Goal: Task Accomplishment & Management: Complete application form

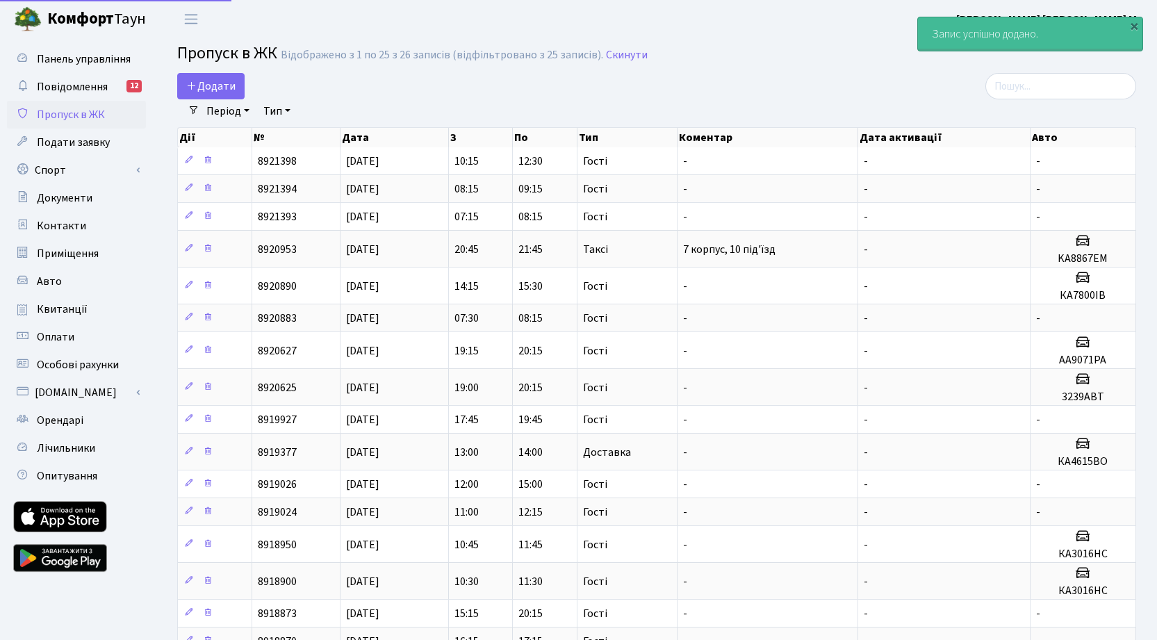
select select "25"
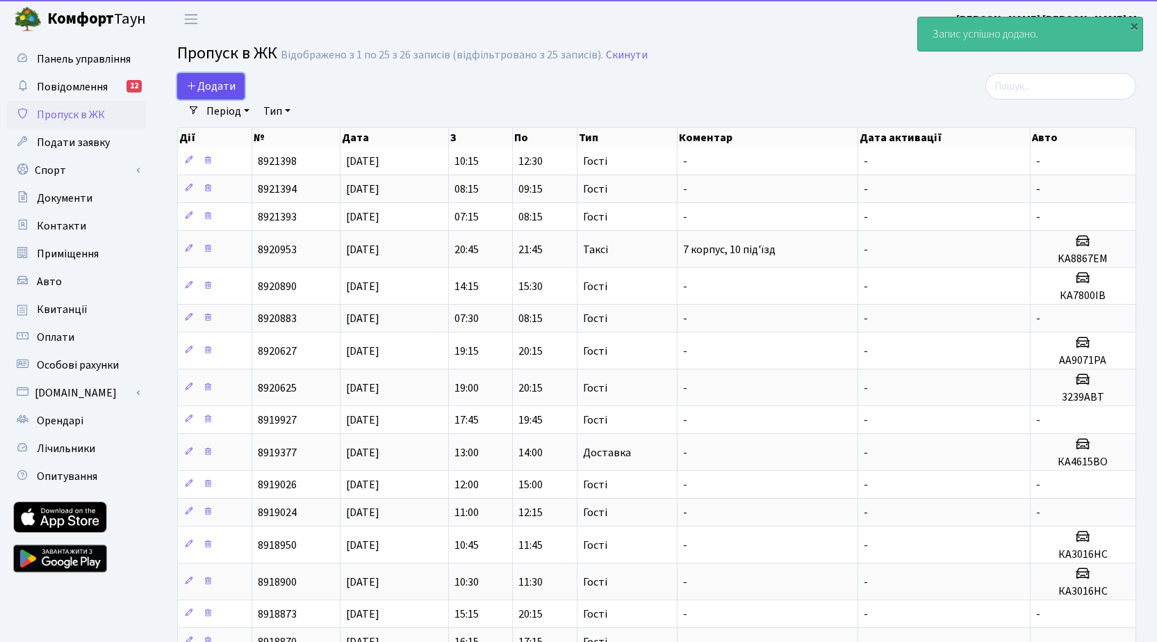
click at [225, 80] on span "Додати" at bounding box center [210, 86] width 49 height 15
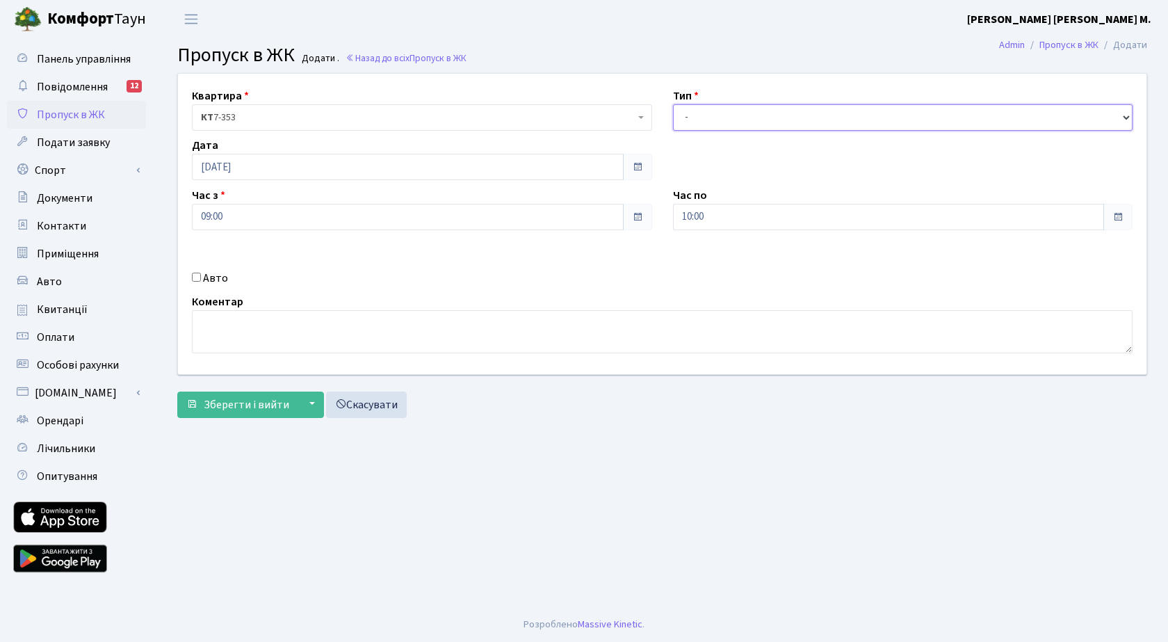
click at [726, 113] on select "- Доставка Таксі Гості Сервіс" at bounding box center [903, 117] width 460 height 26
select select "3"
click at [673, 104] on select "- Доставка Таксі Гості Сервіс" at bounding box center [903, 117] width 460 height 26
click at [339, 221] on input "09:00" at bounding box center [408, 217] width 432 height 26
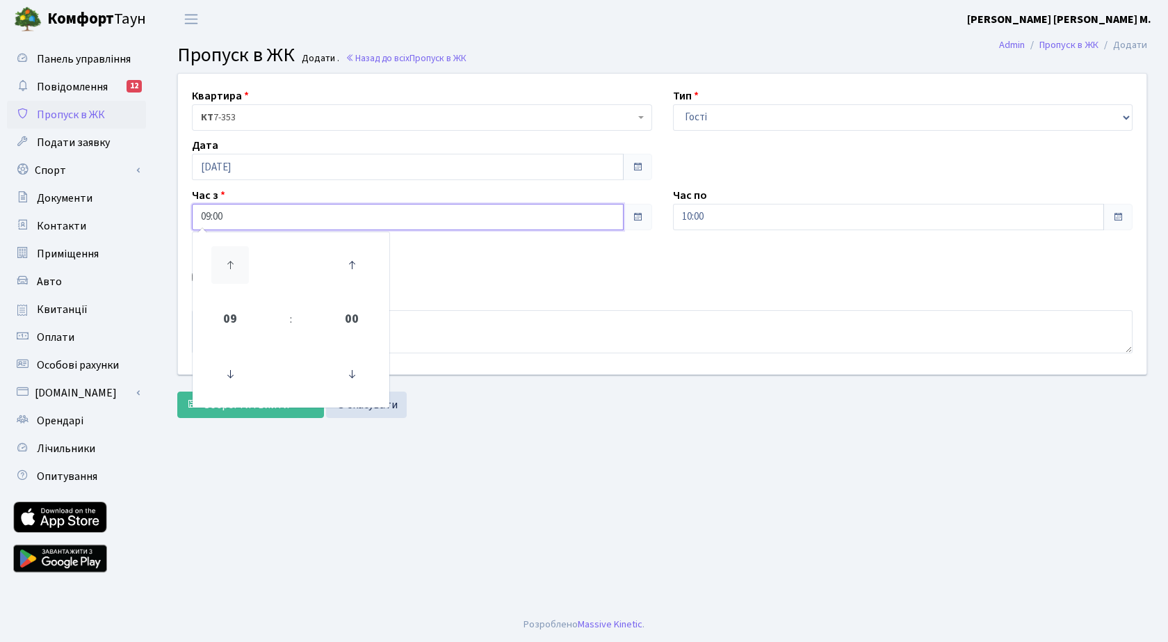
click at [238, 263] on icon at bounding box center [230, 265] width 38 height 38
type input "10:00"
click at [742, 222] on input "10:00" at bounding box center [889, 217] width 432 height 26
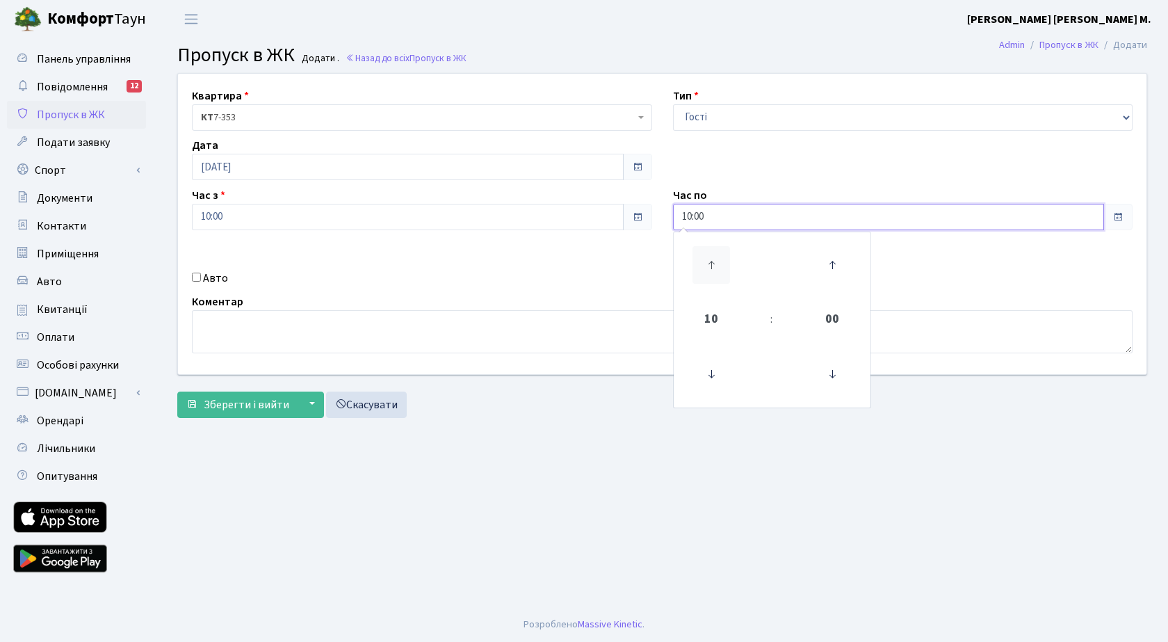
click at [706, 267] on icon at bounding box center [711, 265] width 38 height 38
type input "11:00"
click at [254, 404] on span "Зберегти і вийти" at bounding box center [247, 404] width 86 height 15
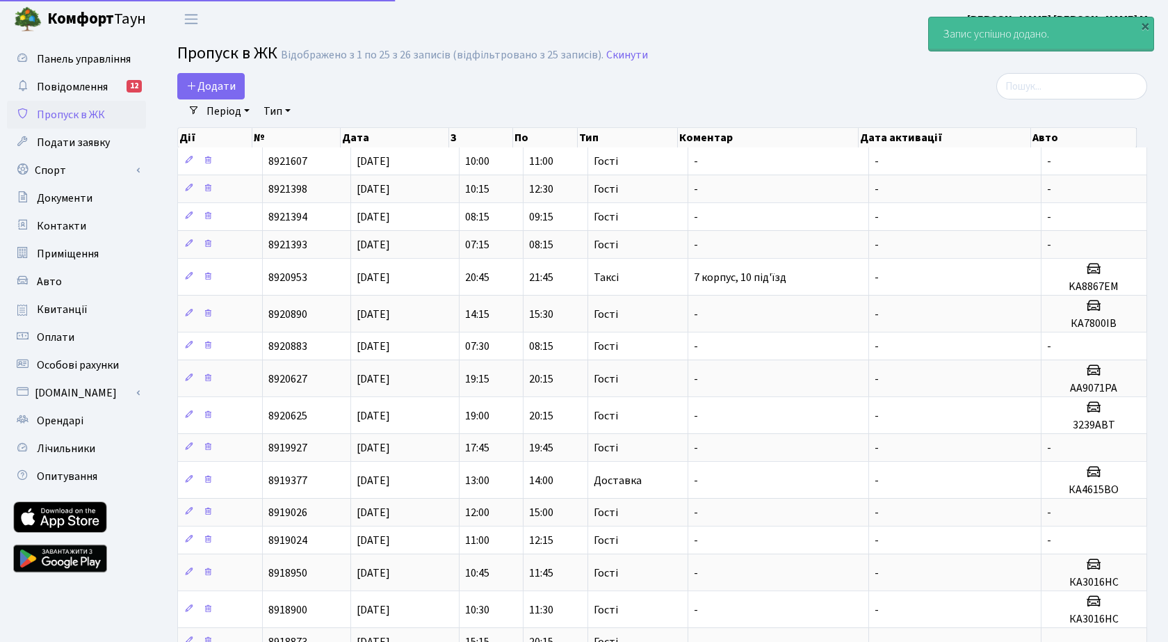
select select "25"
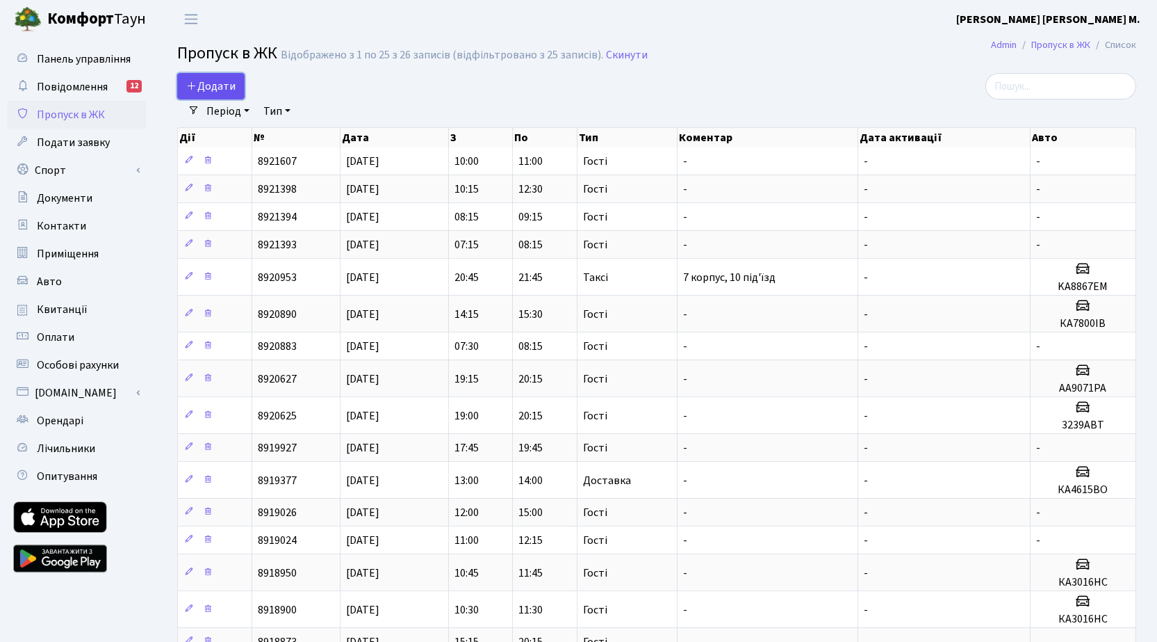
click at [213, 83] on span "Додати" at bounding box center [210, 86] width 49 height 15
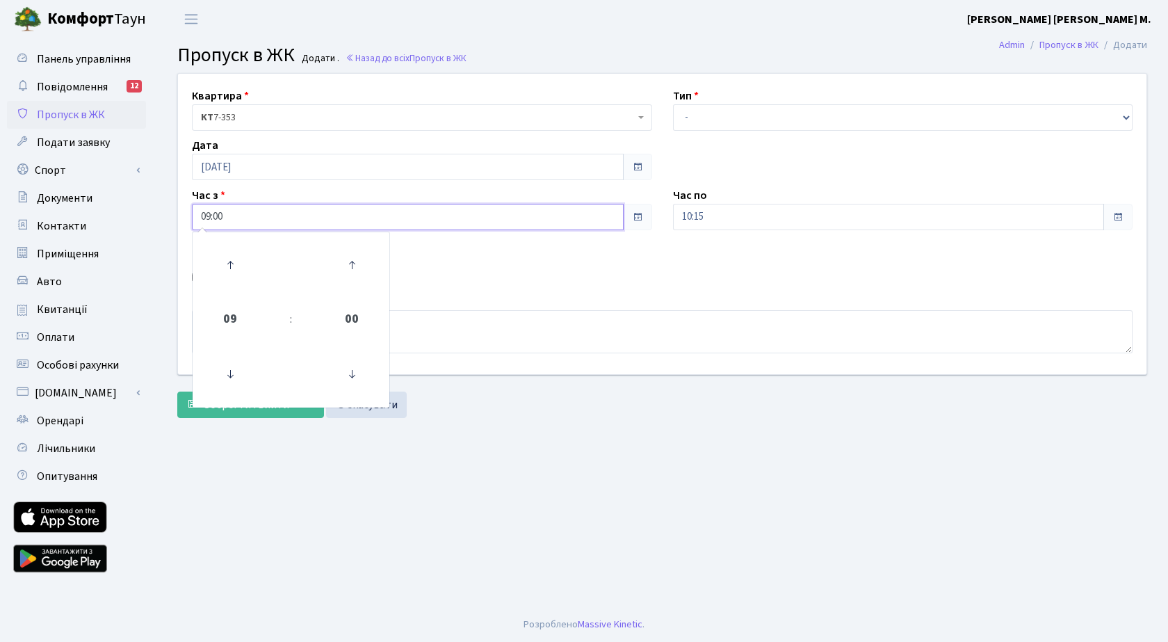
click at [238, 222] on input "09:00" at bounding box center [408, 217] width 432 height 26
click at [232, 257] on icon at bounding box center [230, 265] width 38 height 38
click at [232, 256] on icon at bounding box center [230, 265] width 38 height 38
type input "11:00"
click at [755, 225] on input "10:15" at bounding box center [889, 217] width 432 height 26
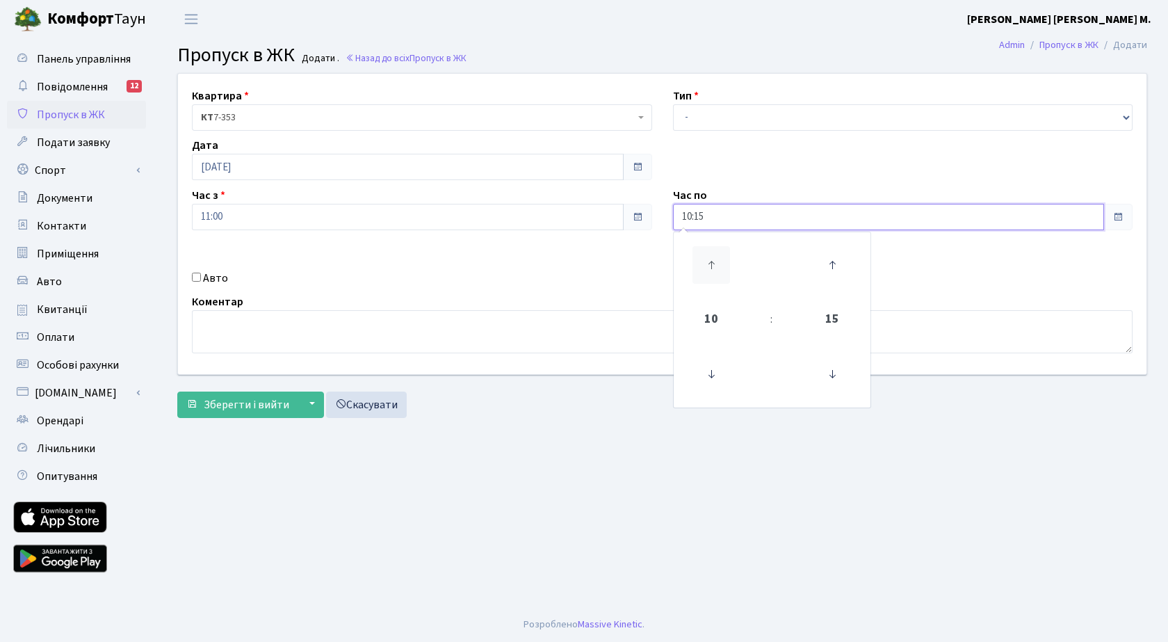
click at [726, 261] on icon at bounding box center [711, 265] width 38 height 38
click at [723, 260] on icon at bounding box center [711, 265] width 38 height 38
type input "13:15"
drag, startPoint x: 733, startPoint y: 118, endPoint x: 736, endPoint y: 129, distance: 11.5
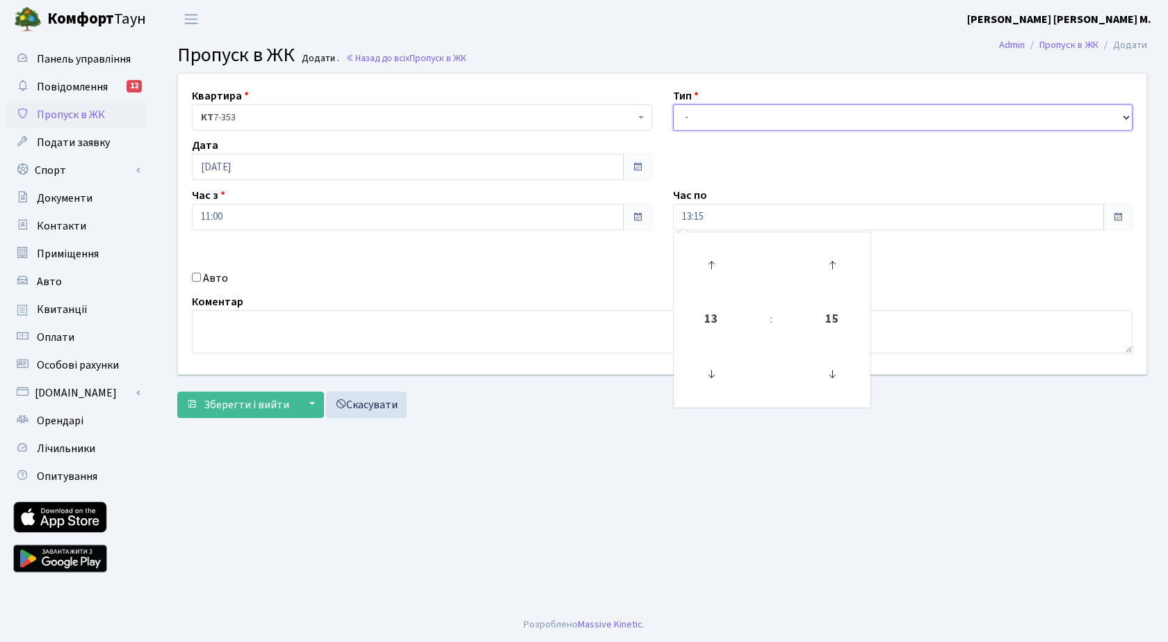
click at [733, 118] on select "- Доставка Таксі Гості Сервіс" at bounding box center [903, 117] width 460 height 26
select select "3"
click at [673, 104] on select "- Доставка Таксі Гості Сервіс" at bounding box center [903, 117] width 460 height 26
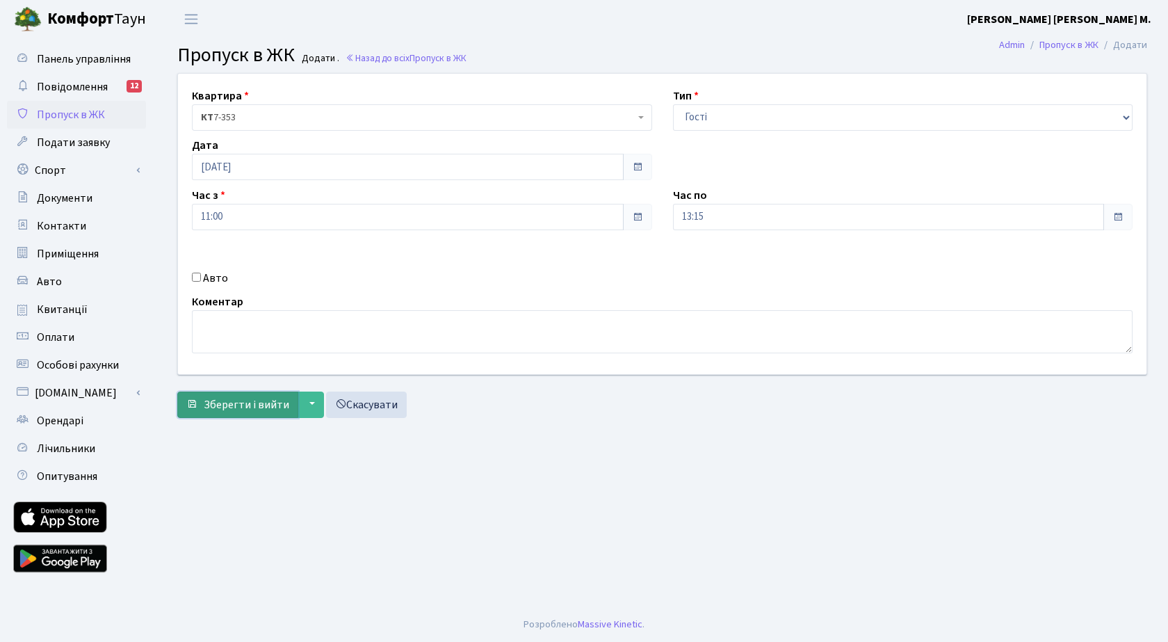
click at [243, 408] on span "Зберегти і вийти" at bounding box center [247, 404] width 86 height 15
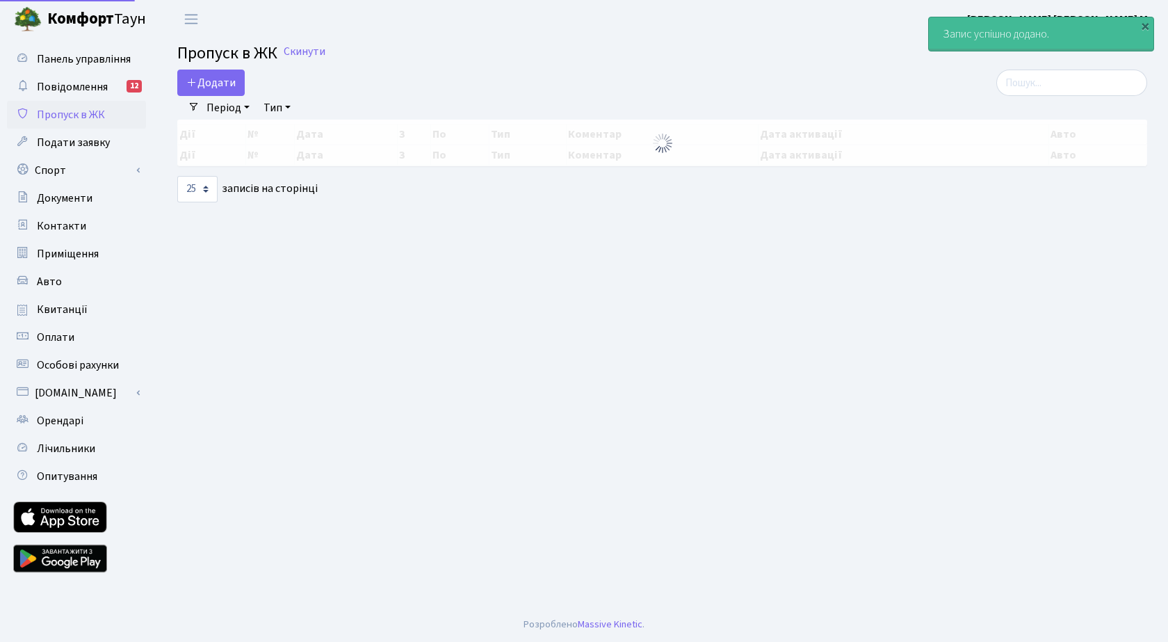
select select "25"
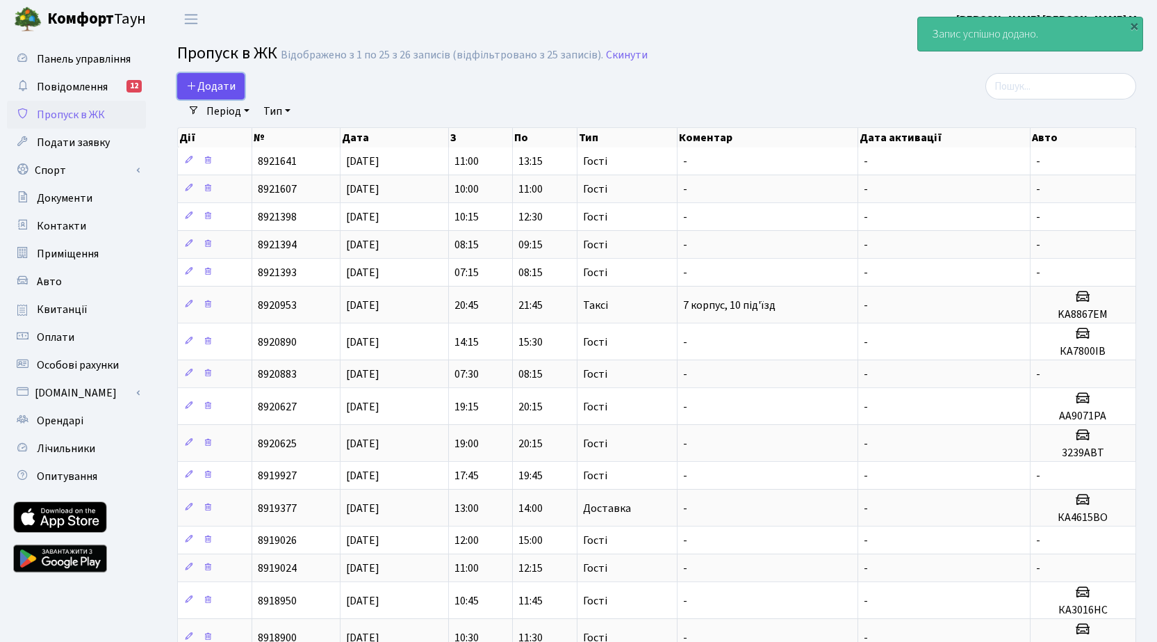
click at [216, 82] on span "Додати" at bounding box center [210, 86] width 49 height 15
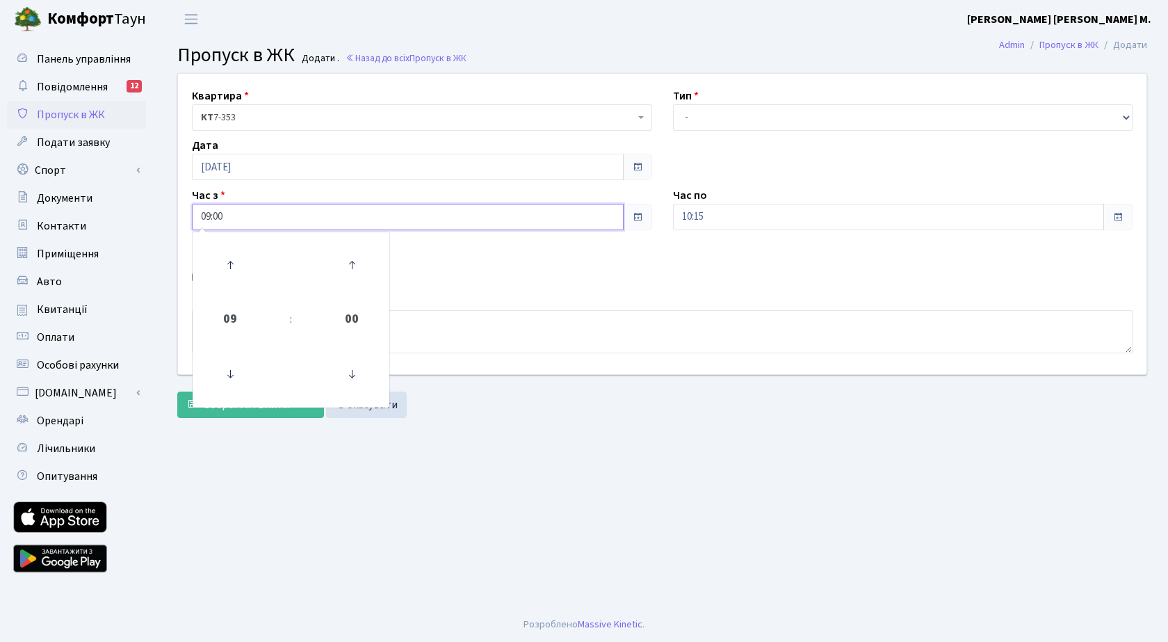
click at [270, 222] on input "09:00" at bounding box center [408, 217] width 432 height 26
click at [234, 267] on icon at bounding box center [230, 265] width 38 height 38
type input "12:00"
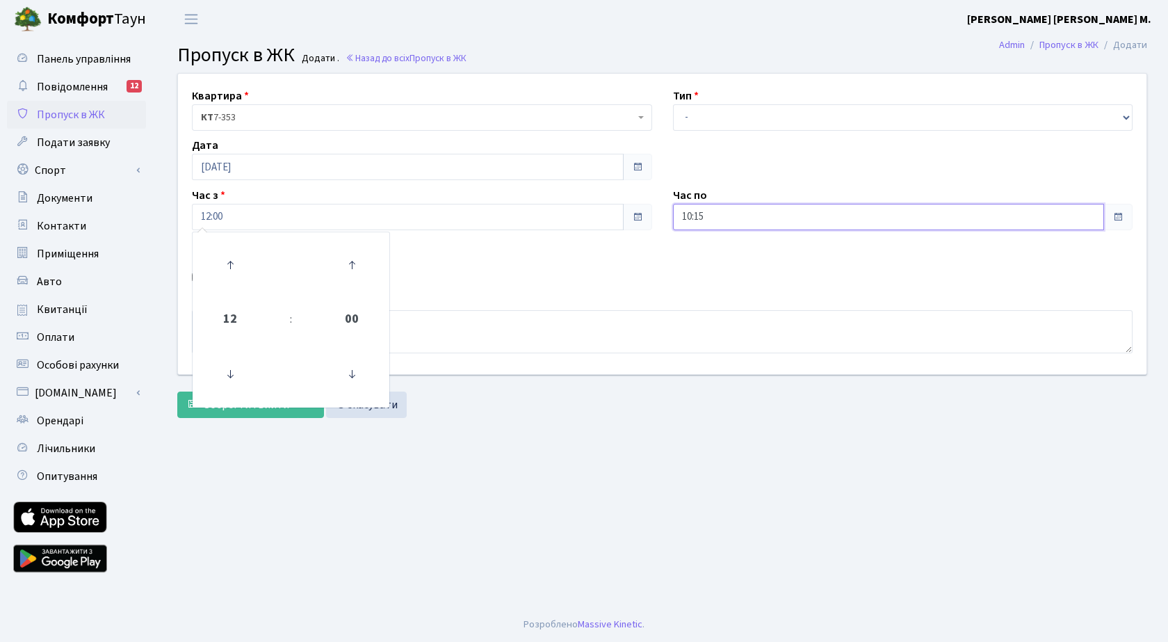
click at [763, 217] on input "10:15" at bounding box center [889, 217] width 432 height 26
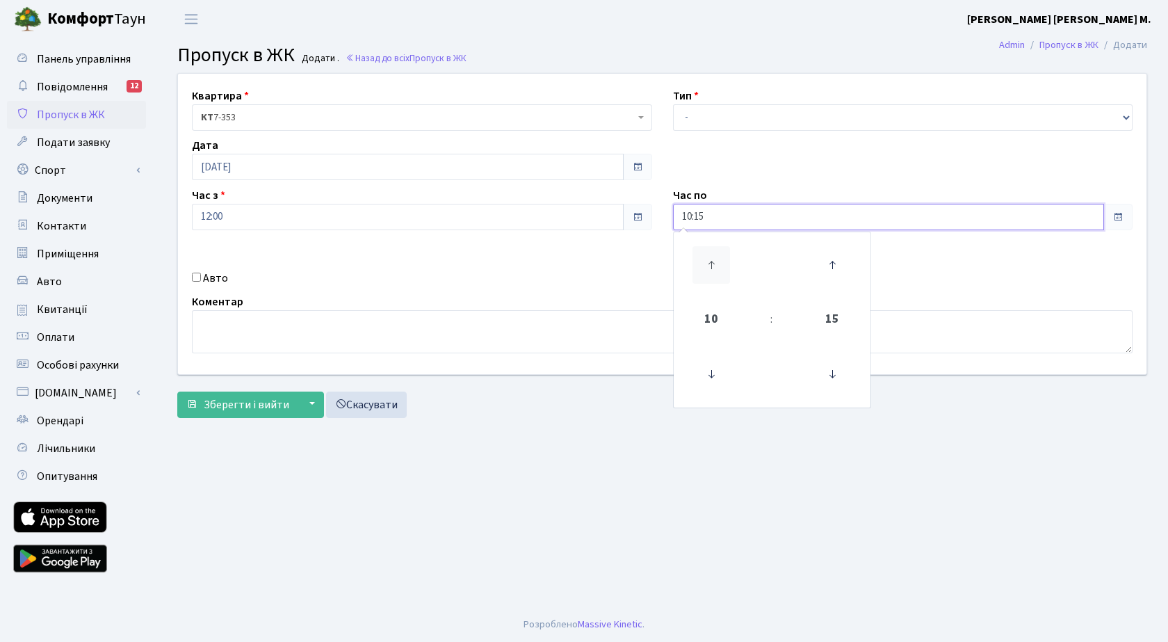
click at [707, 267] on icon at bounding box center [711, 265] width 38 height 38
click at [706, 263] on icon at bounding box center [711, 265] width 38 height 38
type input "14:15"
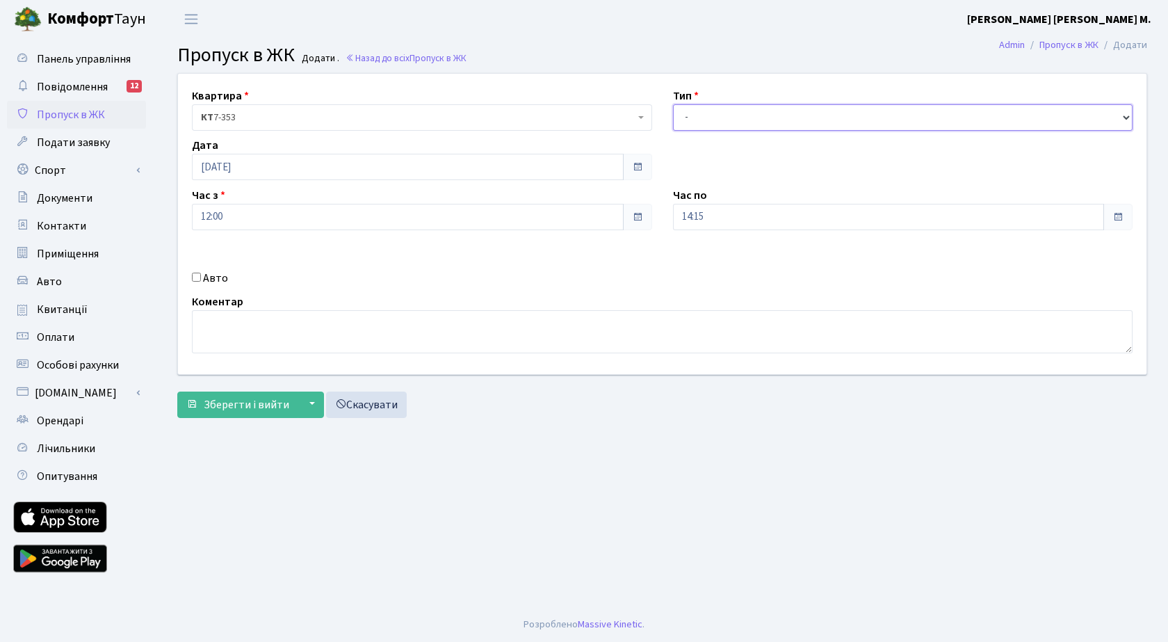
click at [761, 112] on select "- Доставка Таксі Гості Сервіс" at bounding box center [903, 117] width 460 height 26
select select "3"
click at [673, 104] on select "- Доставка Таксі Гості Сервіс" at bounding box center [903, 117] width 460 height 26
click at [230, 403] on span "Зберегти і вийти" at bounding box center [247, 404] width 86 height 15
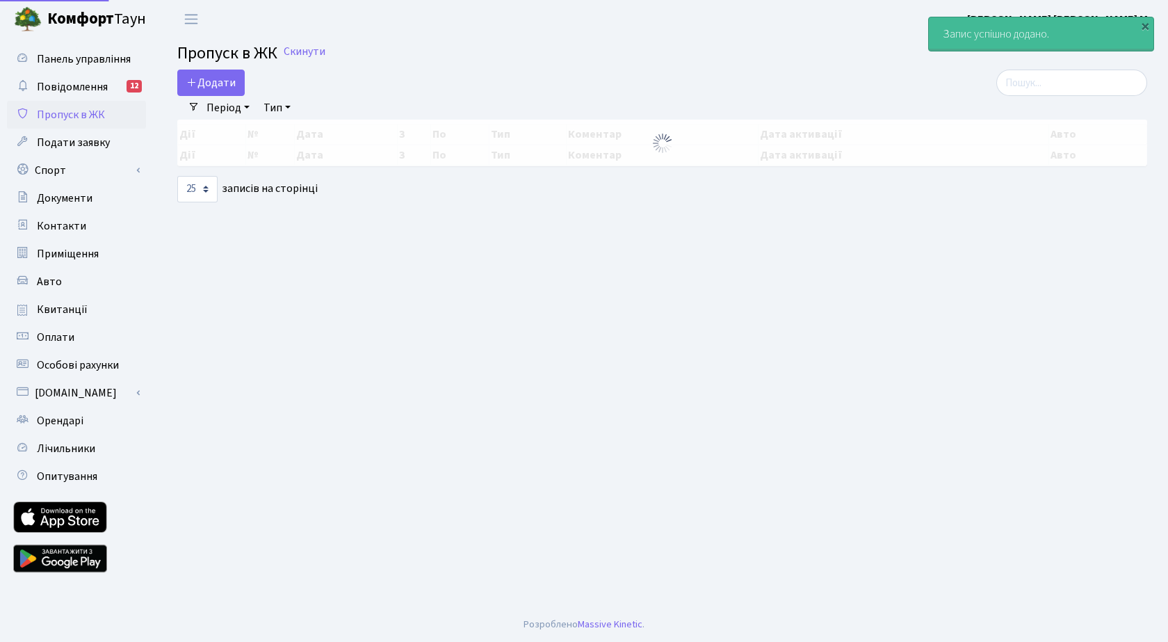
select select "25"
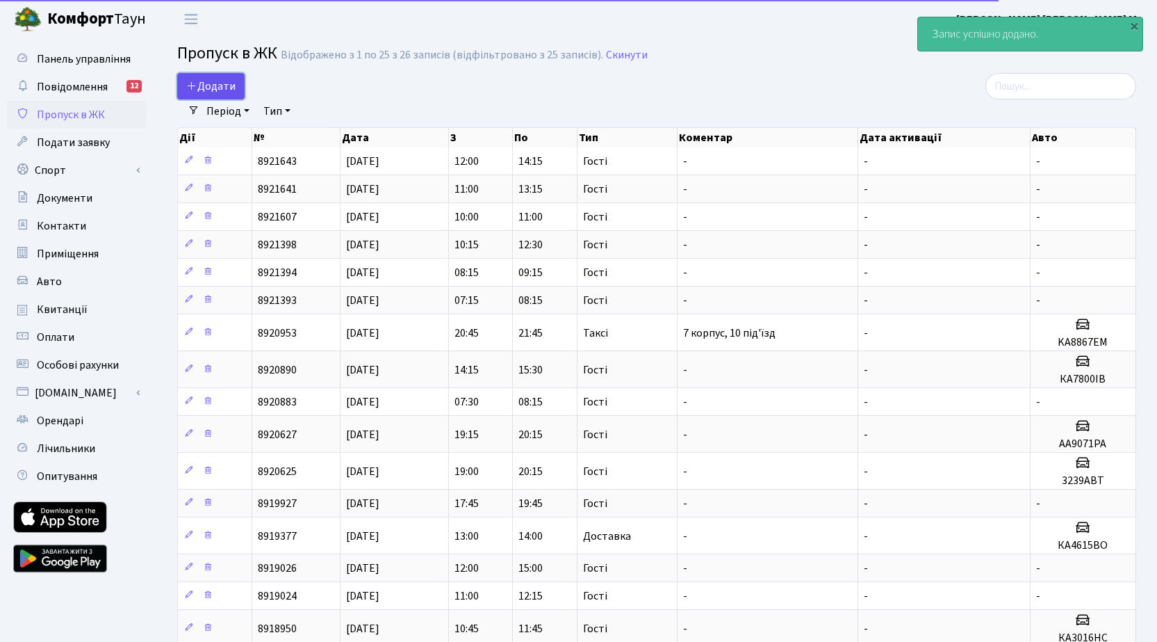
click at [222, 85] on span "Додати" at bounding box center [210, 86] width 49 height 15
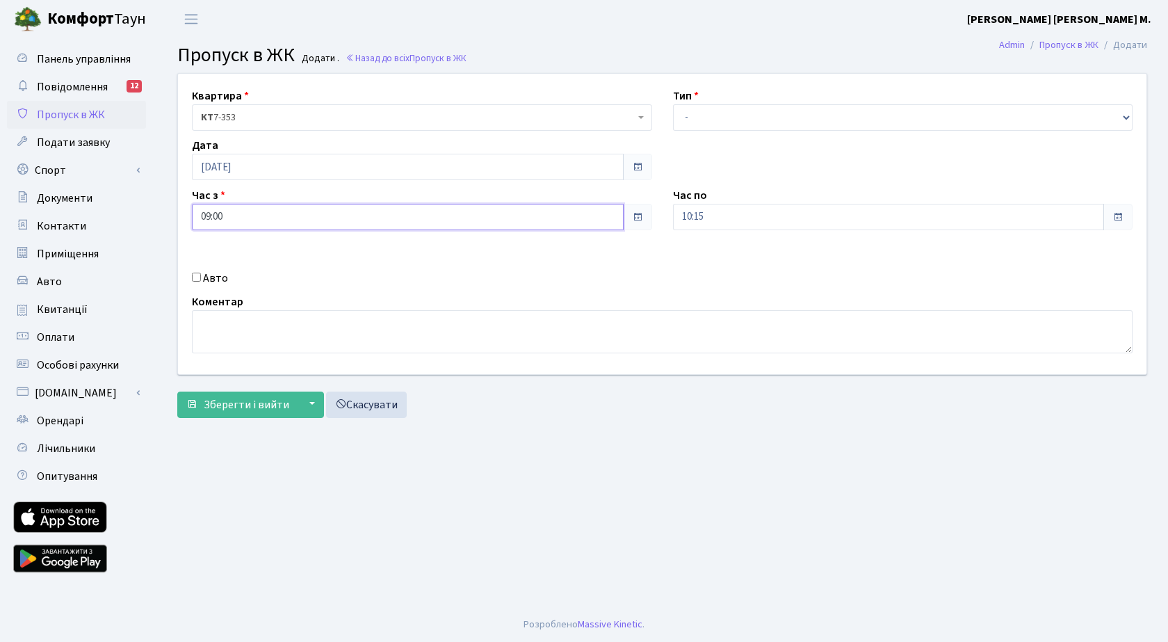
click at [260, 216] on input "09:00" at bounding box center [408, 217] width 432 height 26
click at [228, 261] on icon at bounding box center [230, 265] width 38 height 38
click at [228, 260] on icon at bounding box center [230, 265] width 38 height 38
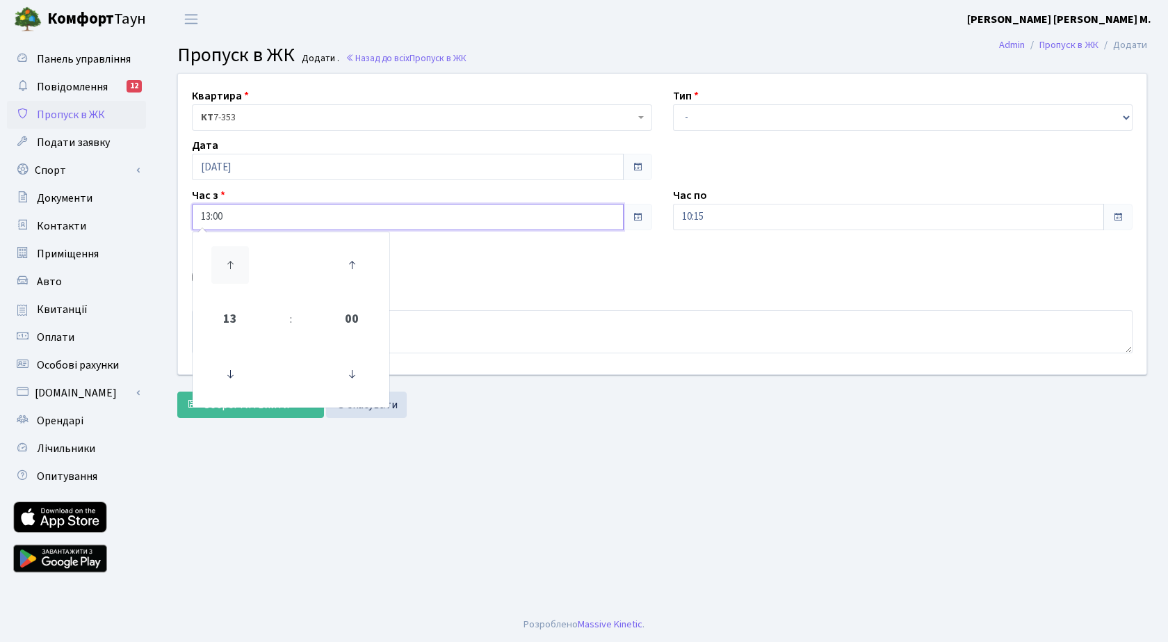
click at [228, 260] on icon at bounding box center [230, 265] width 38 height 38
type input "14:00"
click at [740, 218] on input "10:15" at bounding box center [889, 217] width 432 height 26
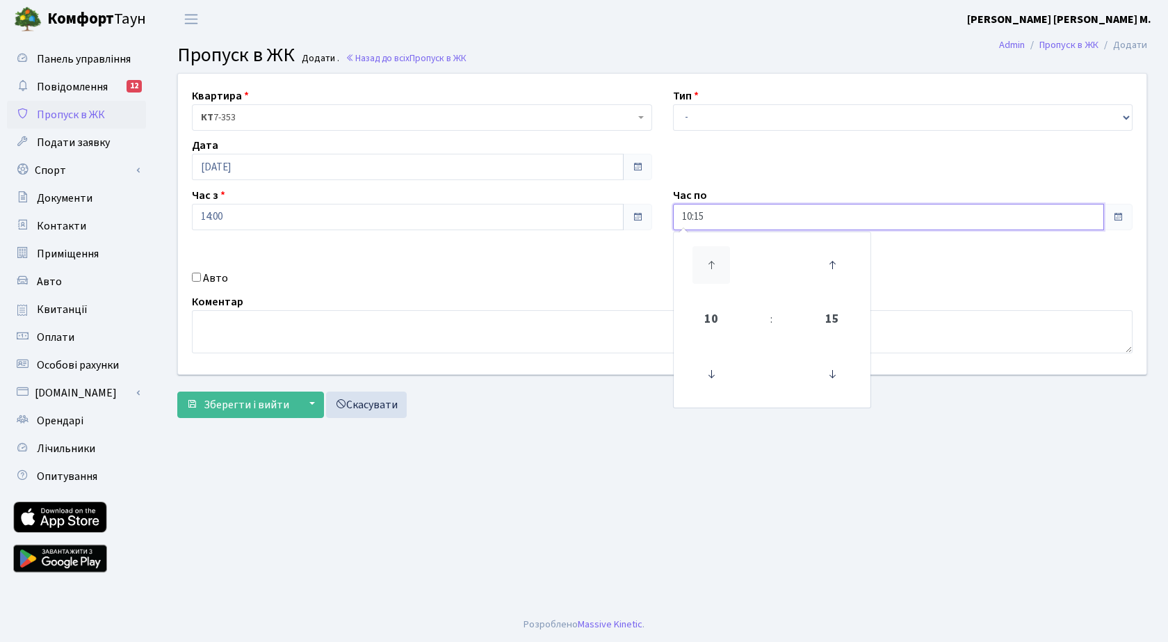
click at [711, 263] on icon at bounding box center [711, 265] width 38 height 38
click at [712, 263] on icon at bounding box center [711, 265] width 38 height 38
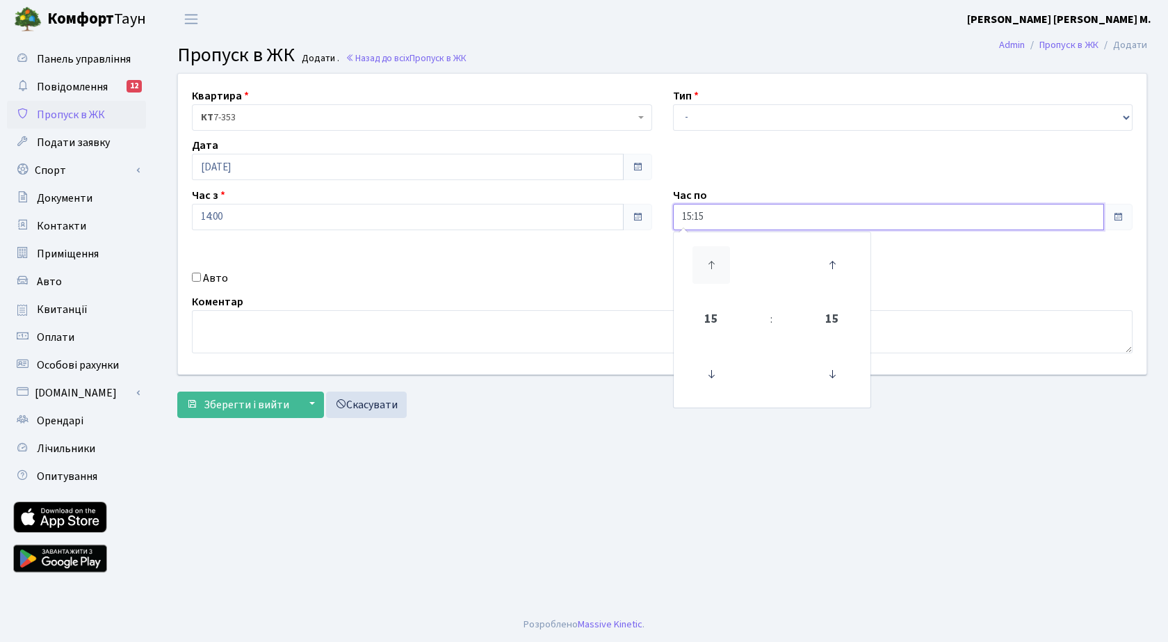
click at [712, 263] on icon at bounding box center [711, 265] width 38 height 38
type input "17:15"
click at [756, 115] on select "- Доставка Таксі Гості Сервіс" at bounding box center [903, 117] width 460 height 26
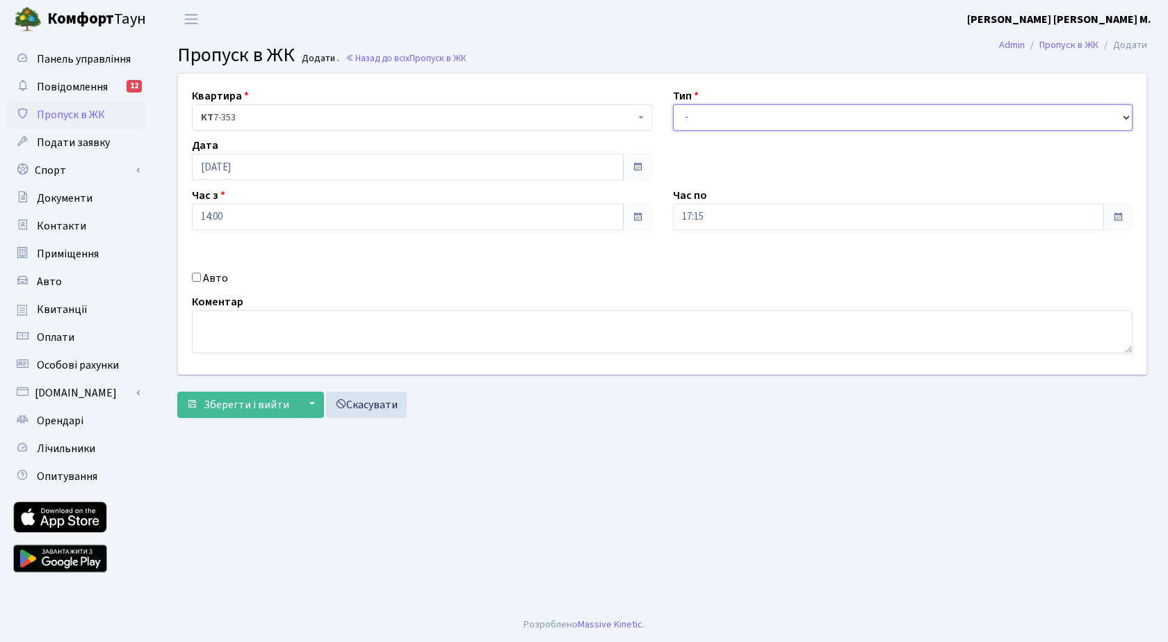
select select "3"
click at [673, 104] on select "- Доставка Таксі Гості Сервіс" at bounding box center [903, 117] width 460 height 26
click at [228, 412] on span "Зберегти і вийти" at bounding box center [247, 404] width 86 height 15
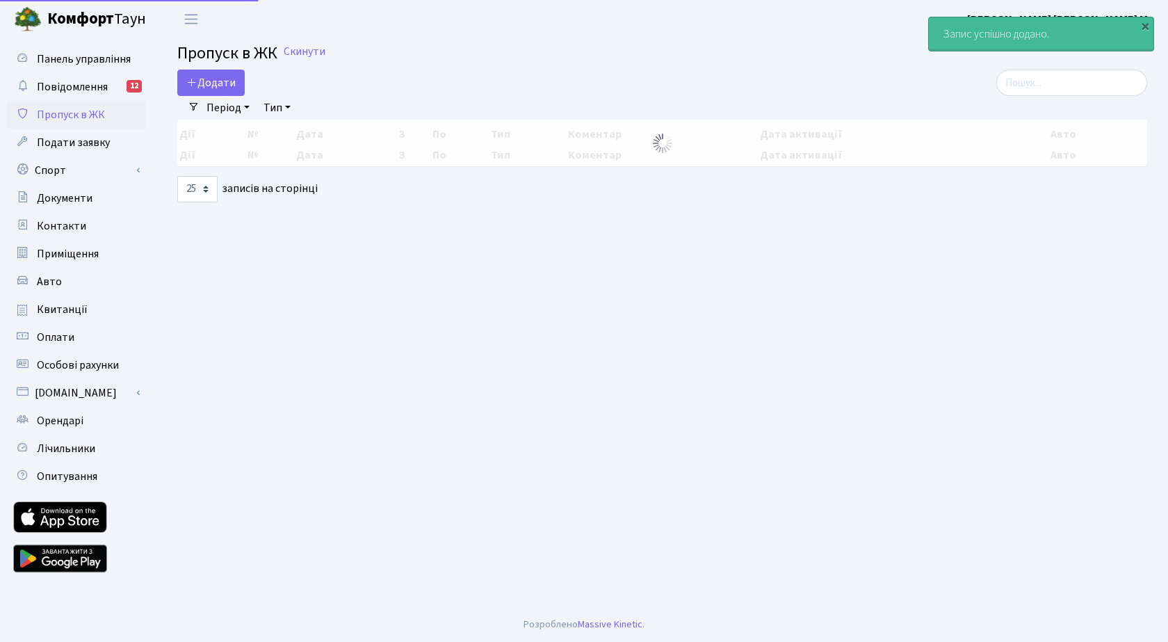
select select "25"
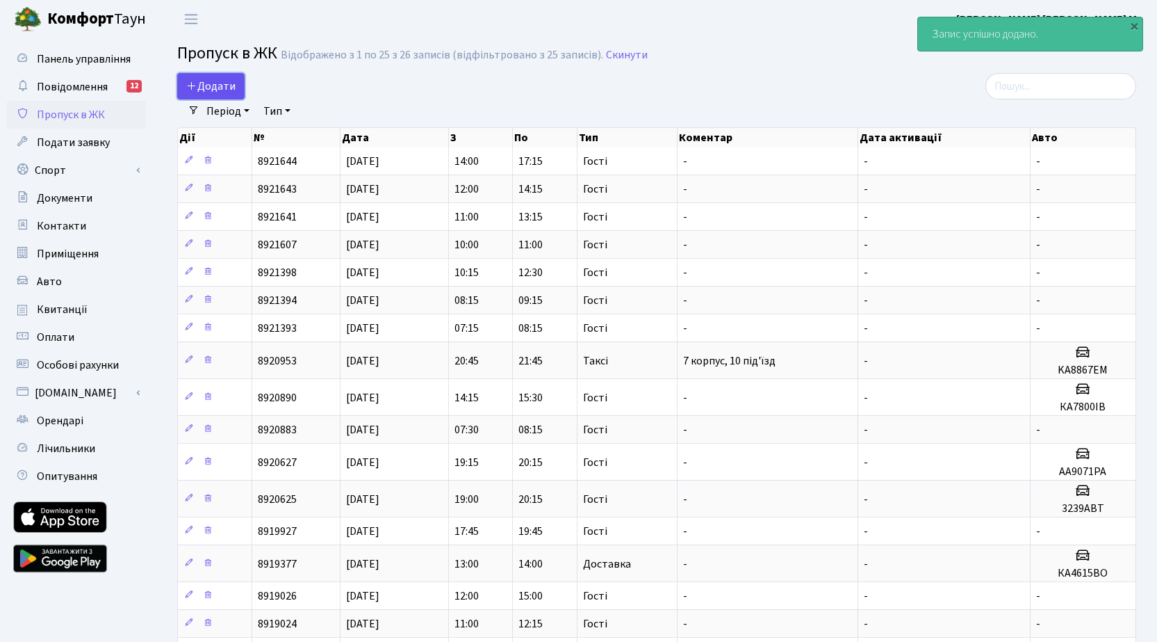
click at [214, 86] on span "Додати" at bounding box center [210, 86] width 49 height 15
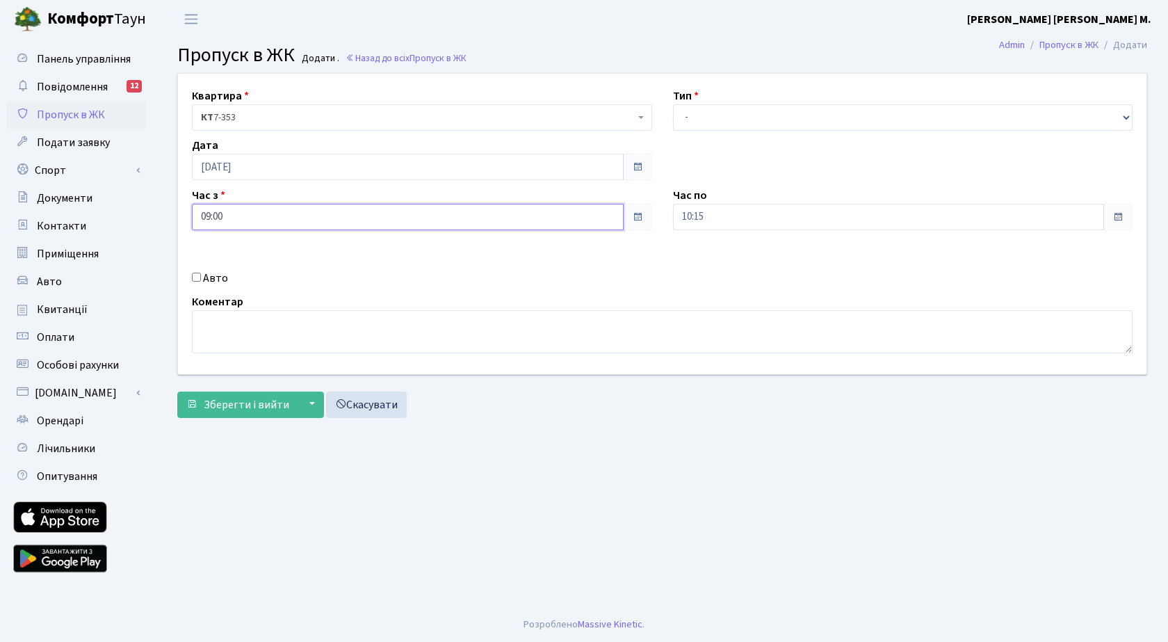
click at [288, 216] on input "09:00" at bounding box center [408, 217] width 432 height 26
click at [236, 263] on icon at bounding box center [230, 265] width 38 height 38
click at [236, 264] on icon at bounding box center [230, 265] width 38 height 38
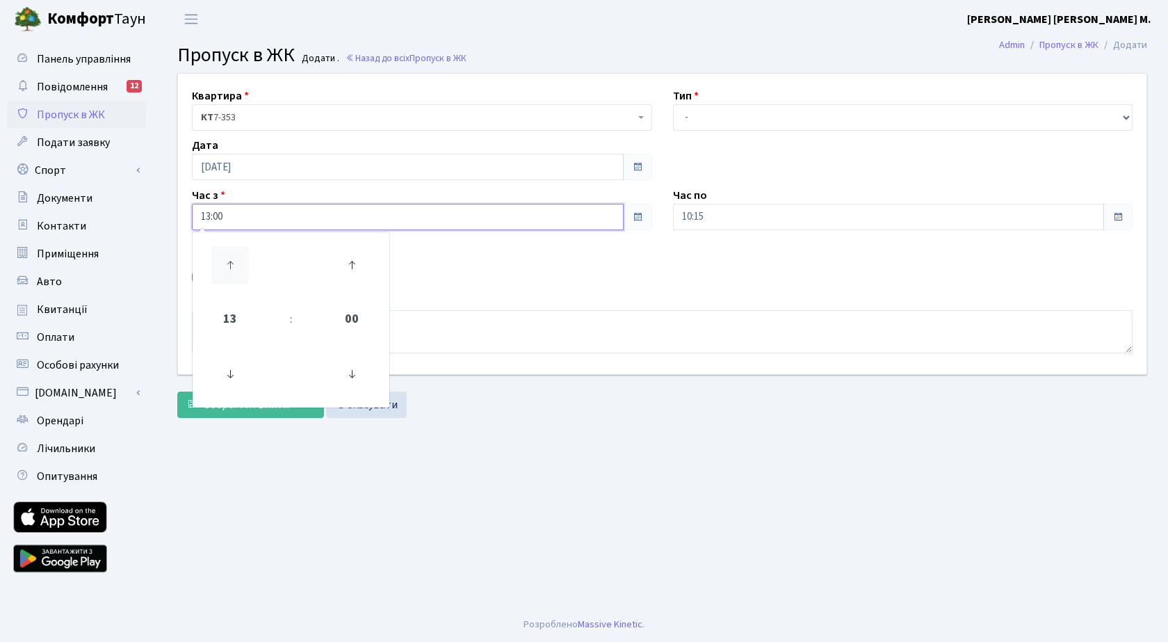
click at [236, 264] on icon at bounding box center [230, 265] width 38 height 38
type input "17:00"
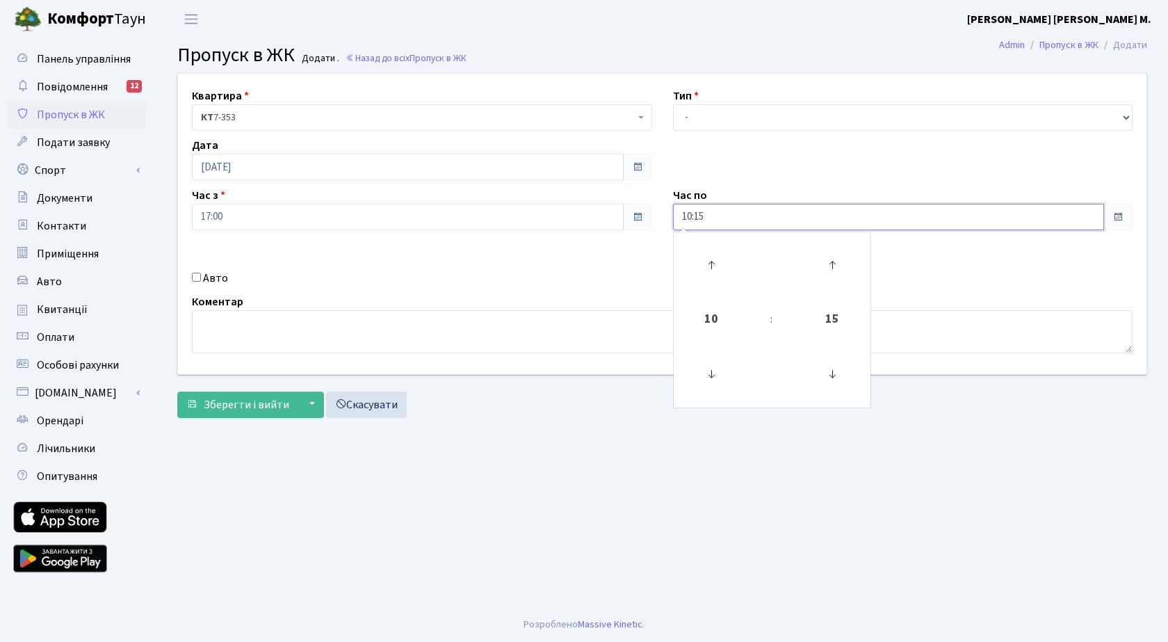
click at [754, 219] on input "10:15" at bounding box center [889, 217] width 432 height 26
click at [724, 259] on icon at bounding box center [711, 265] width 38 height 38
click at [723, 259] on icon at bounding box center [711, 265] width 38 height 38
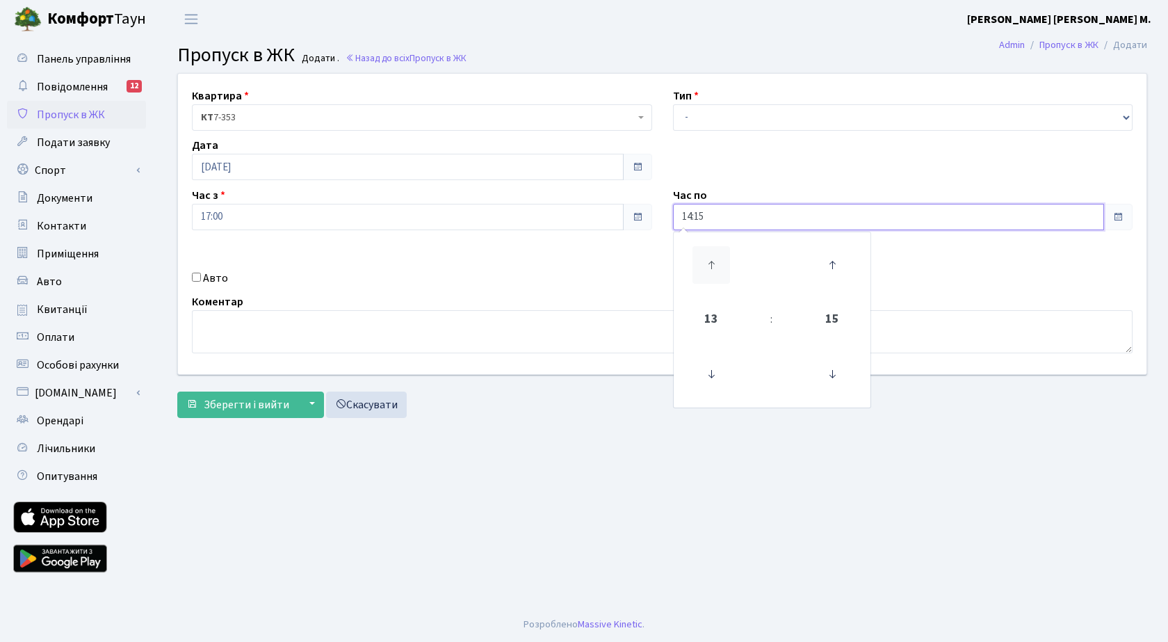
click at [723, 259] on icon at bounding box center [711, 265] width 38 height 38
type input "18:15"
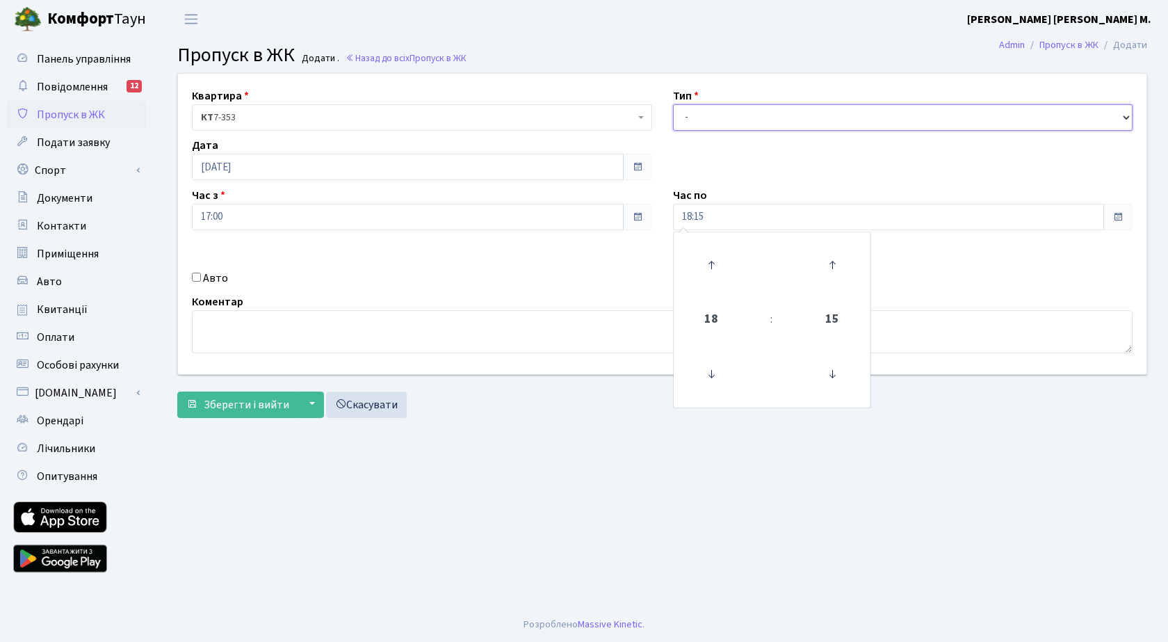
click at [739, 121] on select "- Доставка Таксі Гості Сервіс" at bounding box center [903, 117] width 460 height 26
select select "3"
click at [673, 104] on select "- Доставка Таксі Гості Сервіс" at bounding box center [903, 117] width 460 height 26
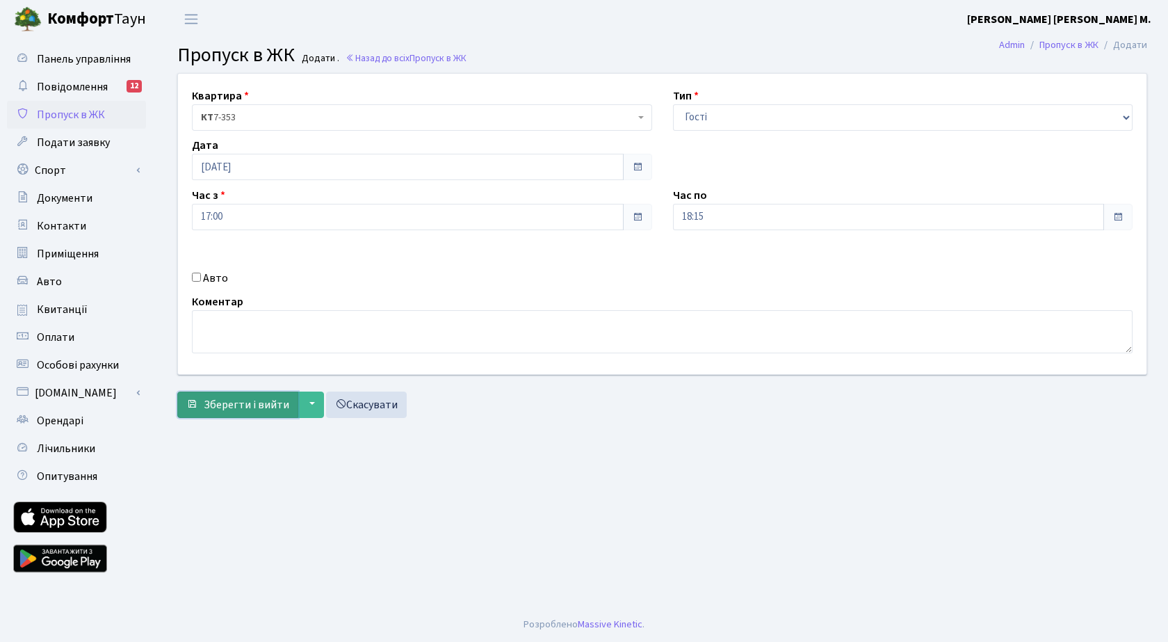
click at [218, 404] on span "Зберегти і вийти" at bounding box center [247, 404] width 86 height 15
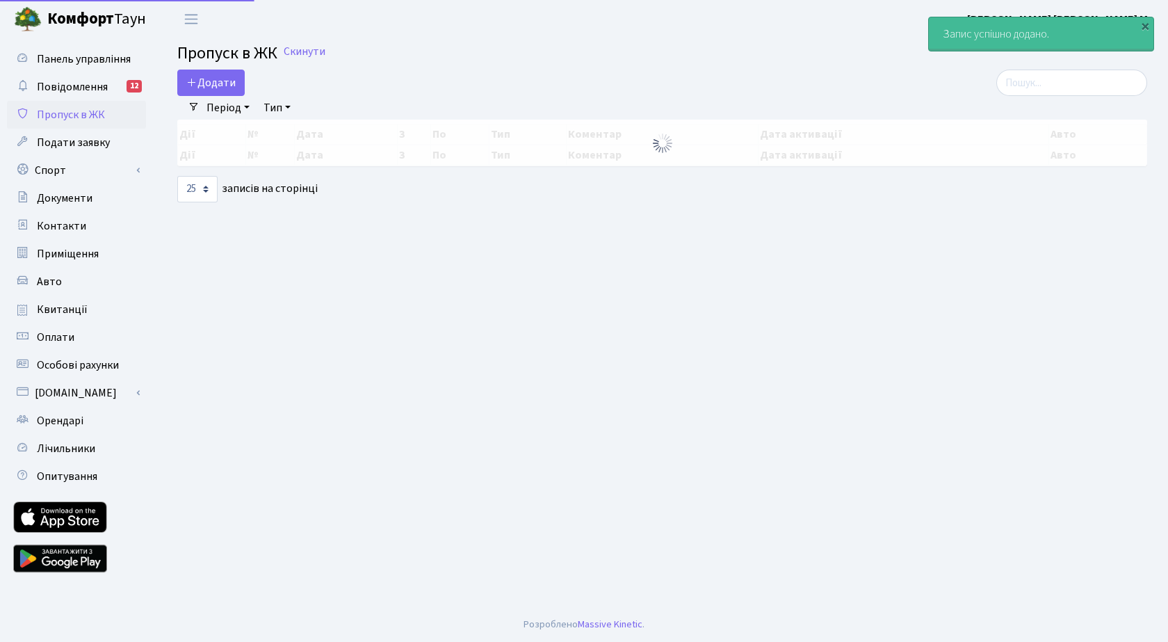
select select "25"
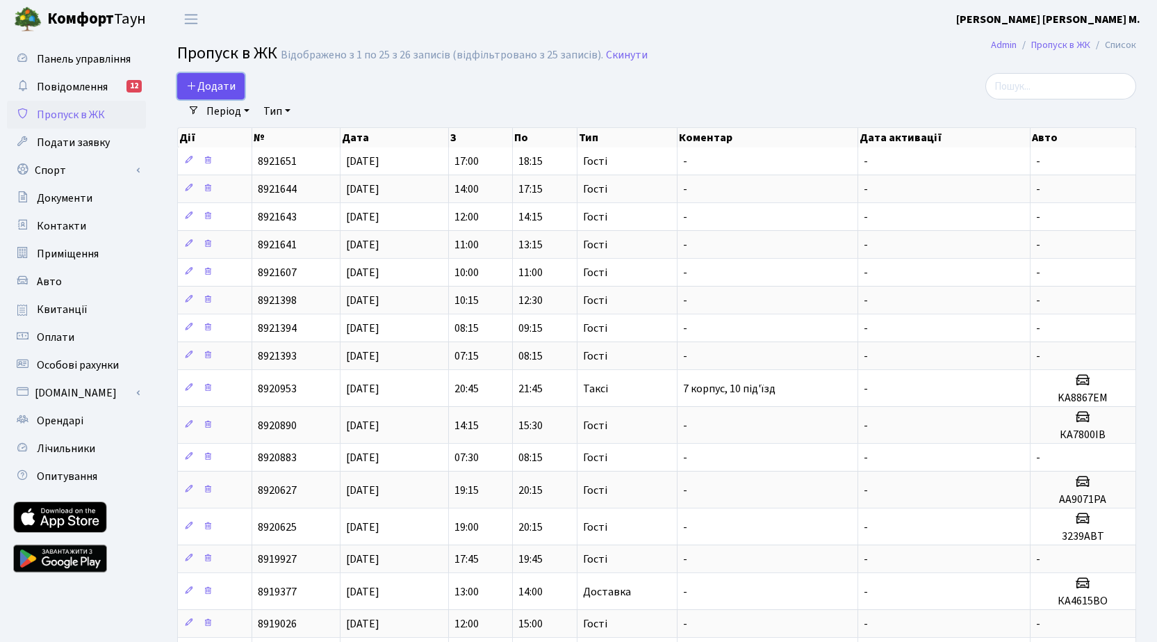
click at [211, 81] on span "Додати" at bounding box center [210, 86] width 49 height 15
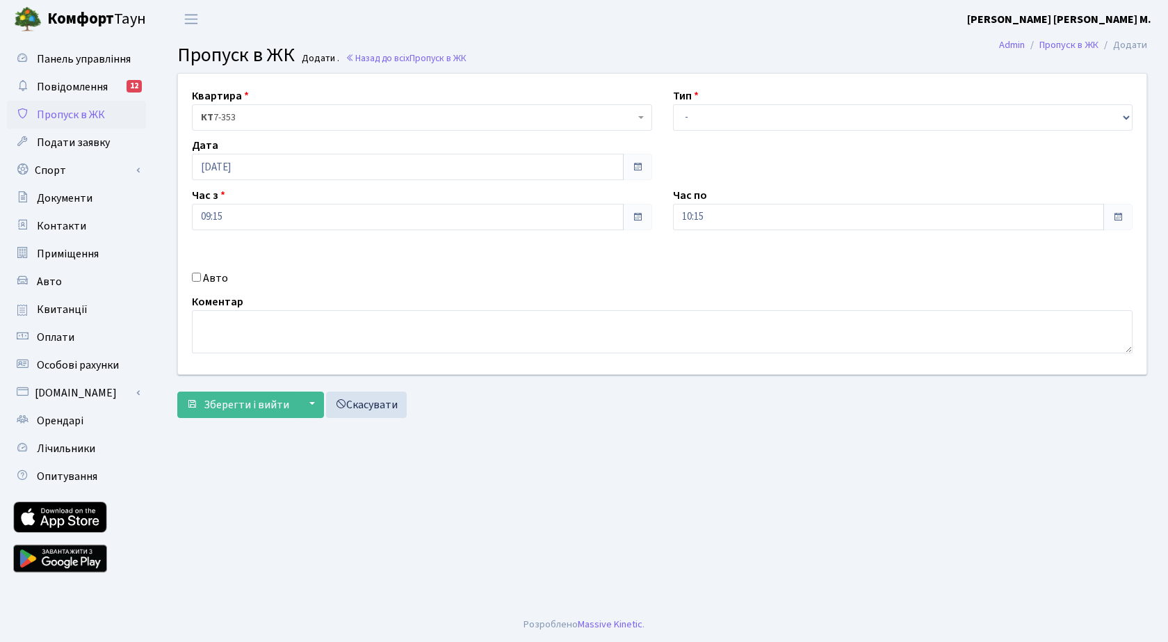
click at [194, 279] on input "Авто" at bounding box center [196, 277] width 9 height 9
checkbox input "true"
paste input "KA6736EK"
type input "KA6736EK"
click at [723, 115] on select "- Доставка Таксі Гості Сервіс" at bounding box center [903, 117] width 460 height 26
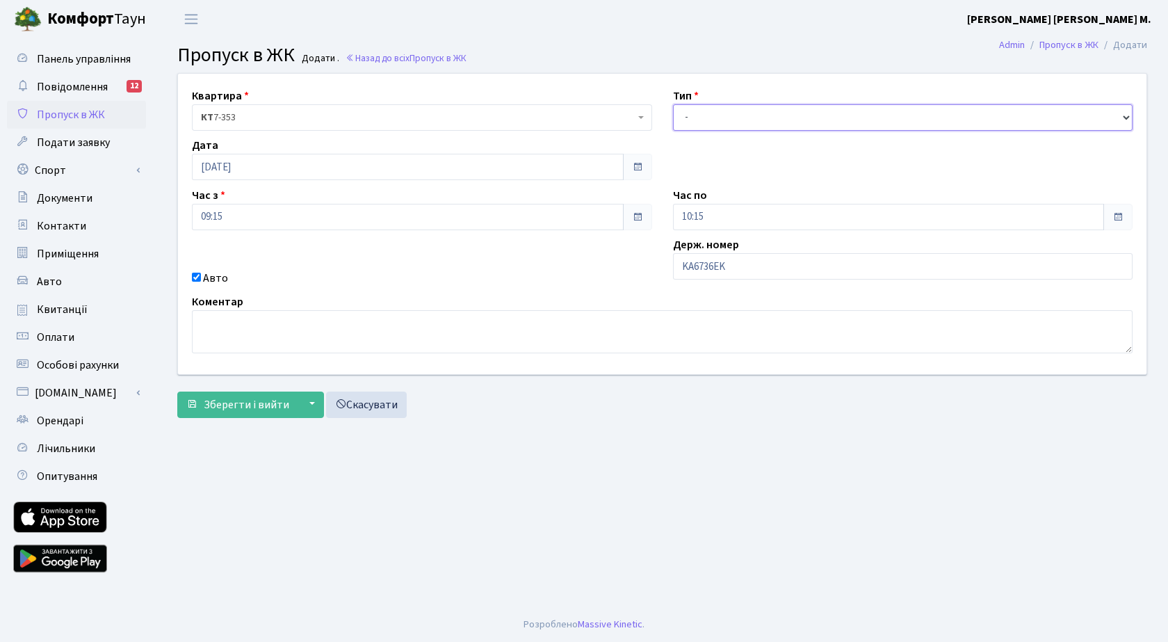
select select "2"
click at [673, 104] on select "- Доставка Таксі Гості Сервіс" at bounding box center [903, 117] width 460 height 26
click at [238, 402] on span "Зберегти і вийти" at bounding box center [247, 404] width 86 height 15
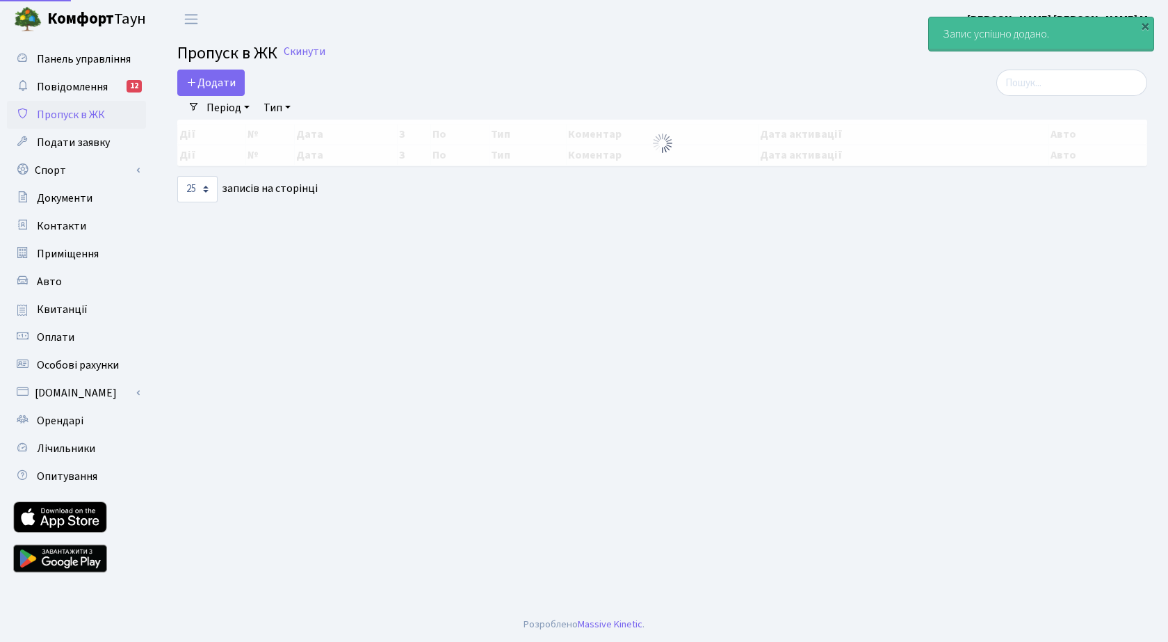
select select "25"
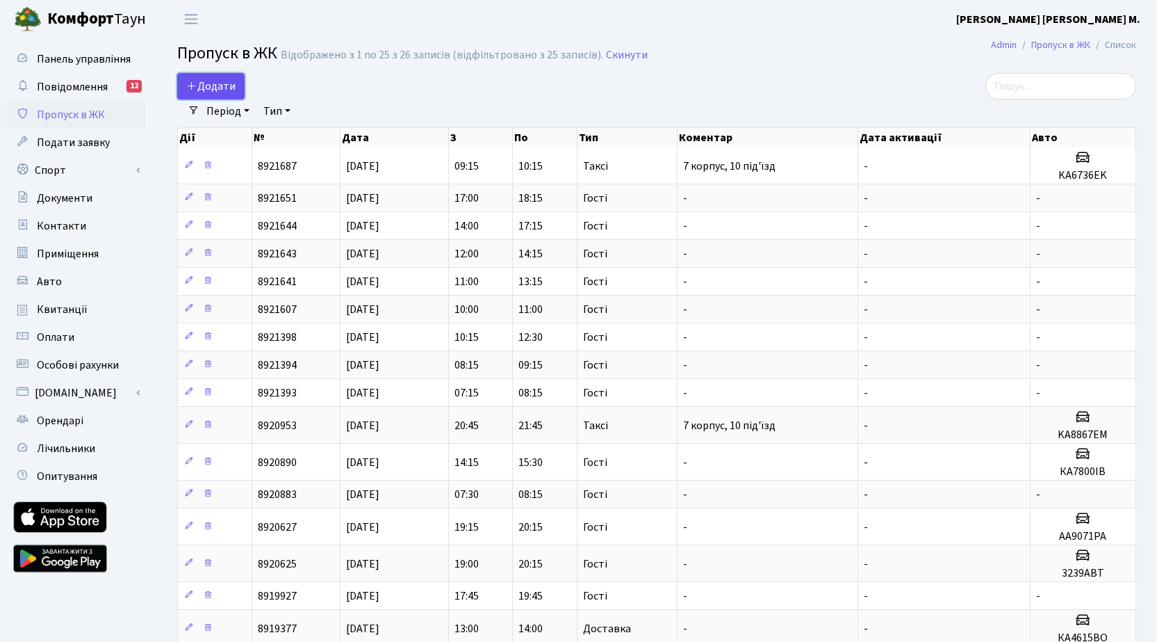
click at [232, 84] on span "Додати" at bounding box center [210, 86] width 49 height 15
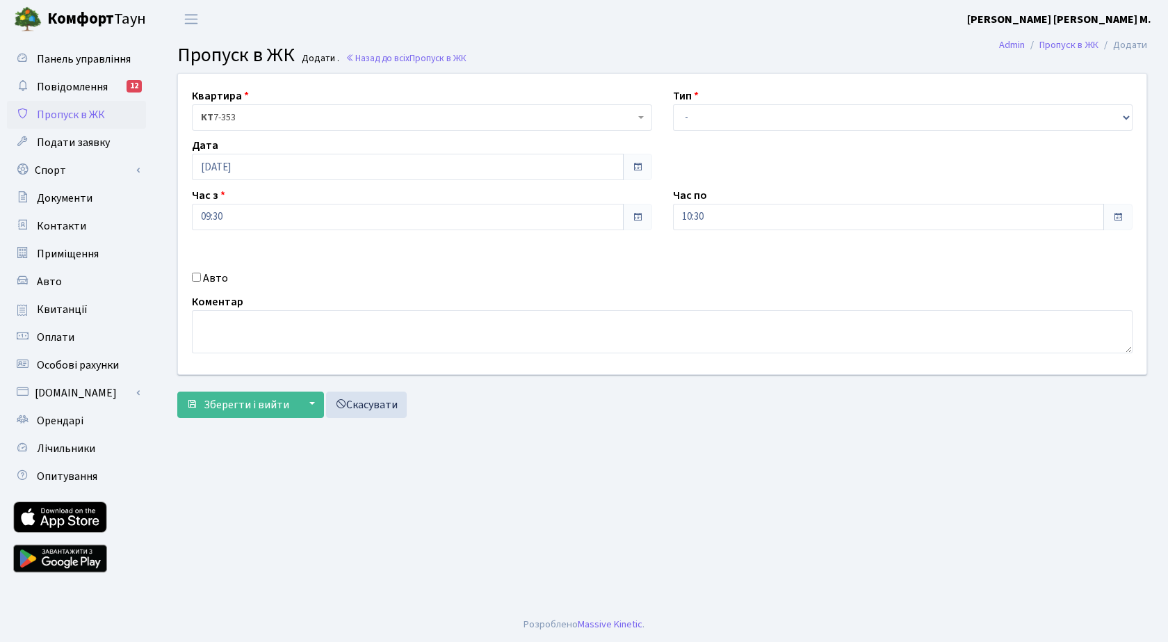
click at [197, 278] on input "Авто" at bounding box center [196, 277] width 9 height 9
checkbox input "true"
click at [726, 118] on select "- Доставка Таксі Гості Сервіс" at bounding box center [903, 117] width 460 height 26
select select "3"
click at [673, 104] on select "- Доставка Таксі Гості Сервіс" at bounding box center [903, 117] width 460 height 26
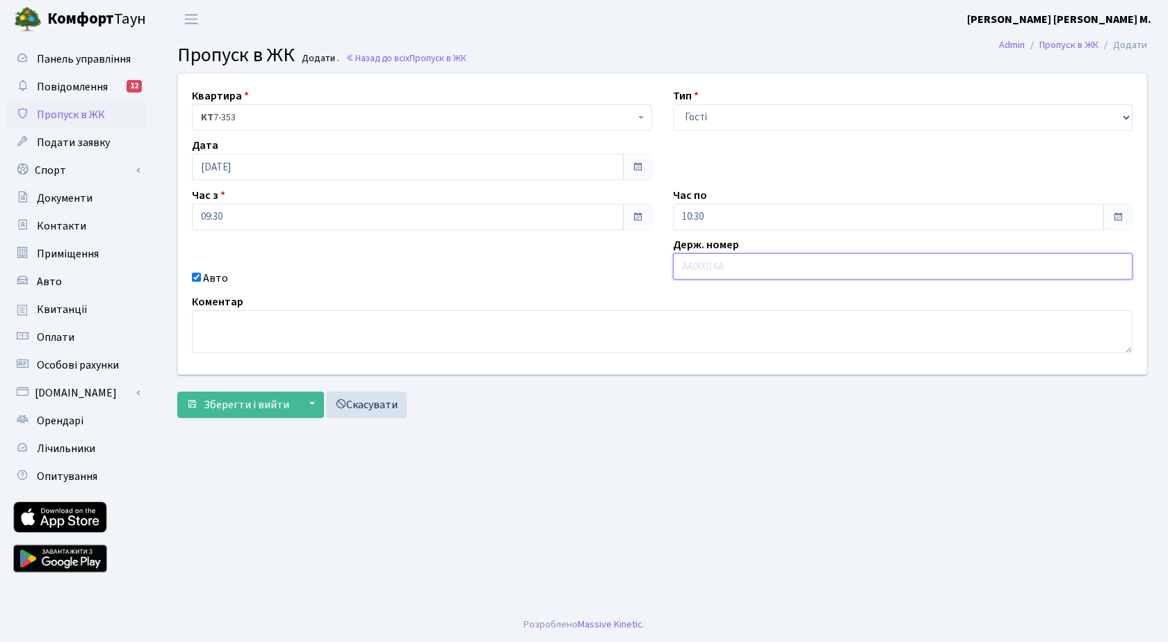
click at [706, 261] on input "text" at bounding box center [903, 266] width 460 height 26
type input "аі9451вх"
click at [252, 408] on span "Зберегти і вийти" at bounding box center [247, 404] width 86 height 15
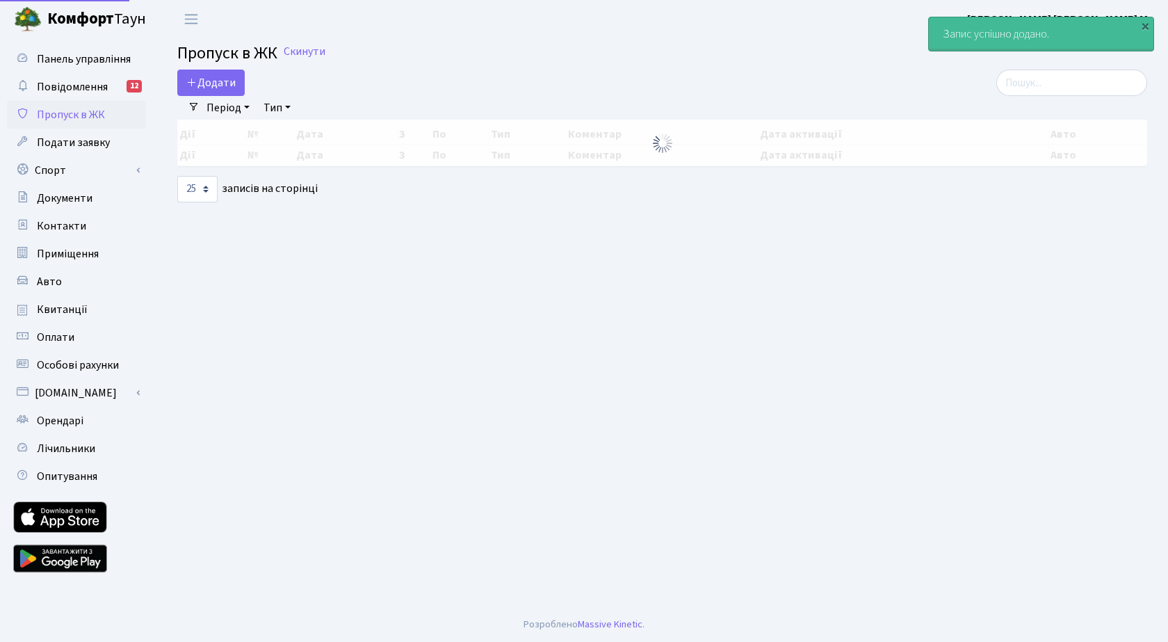
select select "25"
